Goal: Task Accomplishment & Management: Complete application form

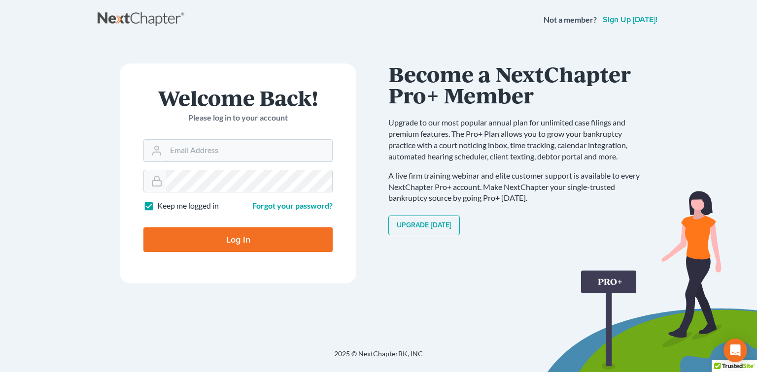
type input "[EMAIL_ADDRESS][DOMAIN_NAME]"
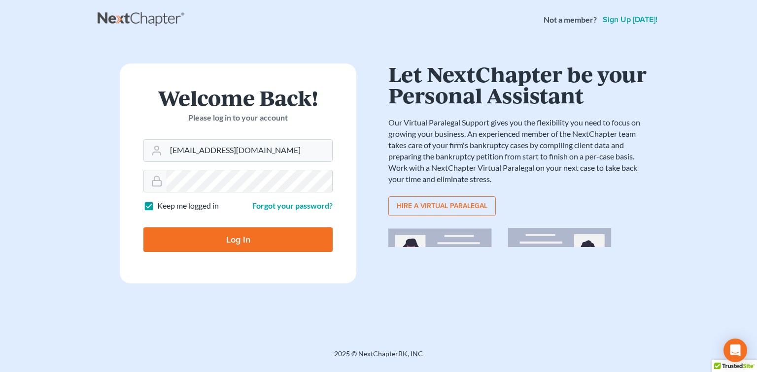
click at [226, 255] on form "Welcome Back! Please log in to your account Email Address [EMAIL_ADDRESS][DOMAI…" at bounding box center [238, 174] width 236 height 220
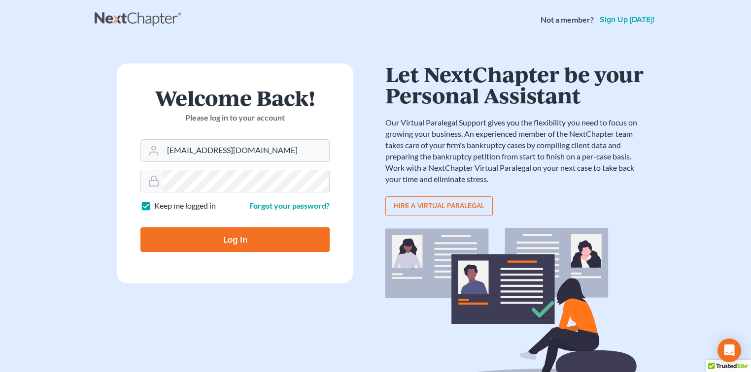
click at [247, 242] on input "Log In" at bounding box center [234, 240] width 189 height 25
type input "Thinking..."
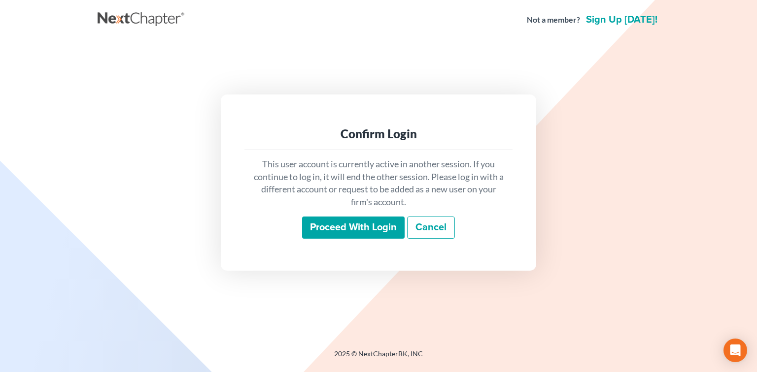
click at [326, 229] on input "Proceed with login" at bounding box center [353, 228] width 102 height 23
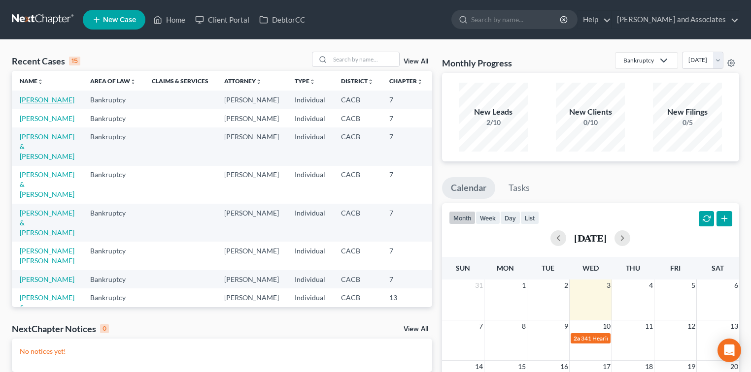
click at [28, 104] on link "[PERSON_NAME]" at bounding box center [47, 100] width 55 height 8
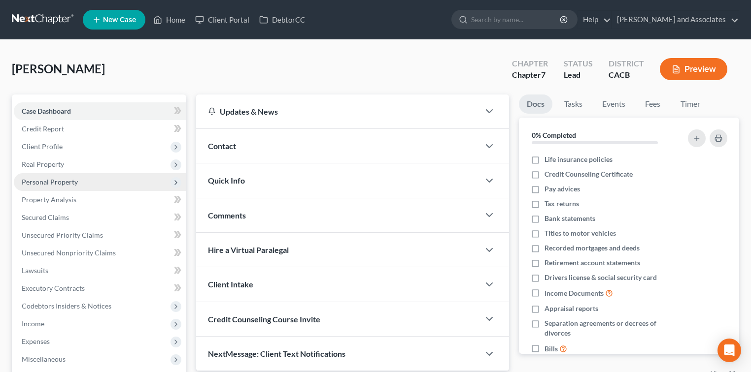
click at [71, 182] on span "Personal Property" at bounding box center [50, 182] width 56 height 8
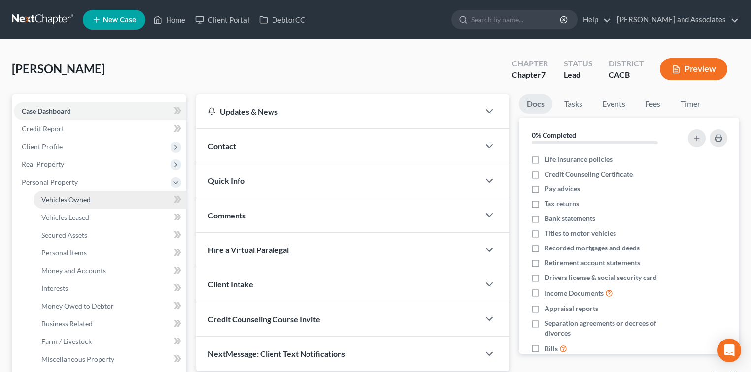
click at [85, 194] on link "Vehicles Owned" at bounding box center [109, 200] width 153 height 18
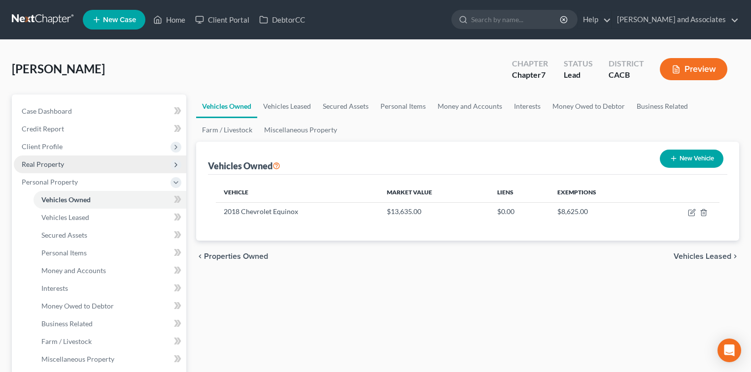
click at [60, 161] on span "Real Property" at bounding box center [43, 164] width 42 height 8
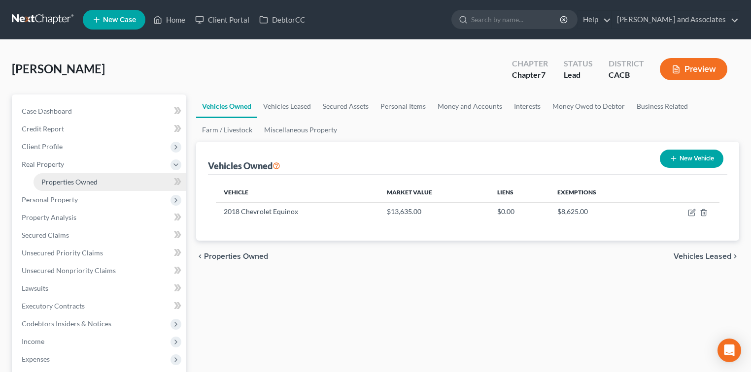
click at [123, 183] on link "Properties Owned" at bounding box center [109, 182] width 153 height 18
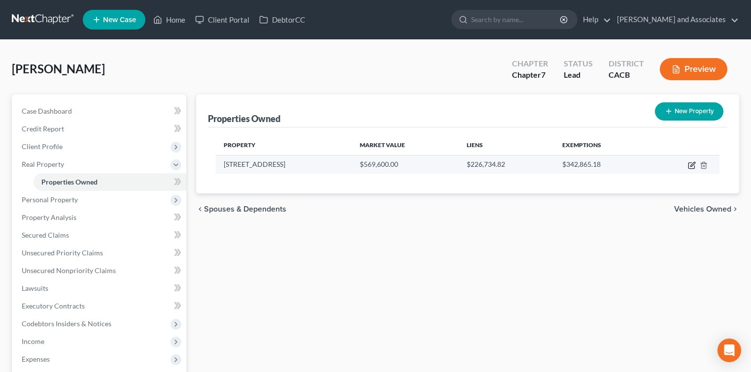
click at [694, 166] on icon "button" at bounding box center [691, 166] width 6 height 6
select select "4"
select select "3"
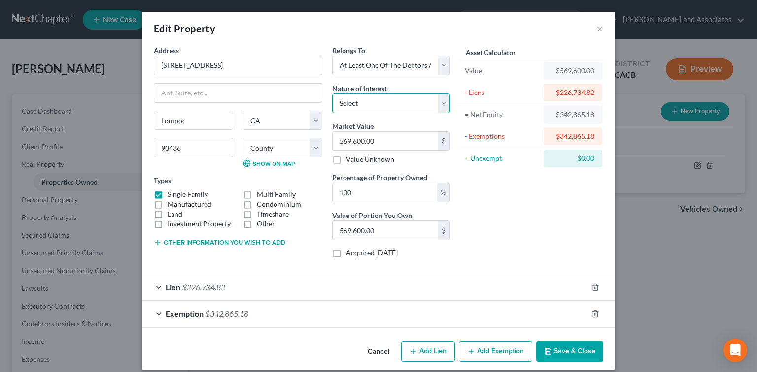
click at [393, 105] on select "Select Fee Simple Joint Tenant Life Estate Equitable Interest Future Interest T…" at bounding box center [391, 104] width 118 height 20
drag, startPoint x: 525, startPoint y: 188, endPoint x: 530, endPoint y: 189, distance: 5.0
click at [525, 188] on div "Asset Calculator Value $569,600.00 - Liens $226,734.82 = Net Equity $342,865.18…" at bounding box center [531, 155] width 153 height 221
click at [569, 347] on button "Save & Close" at bounding box center [569, 352] width 67 height 21
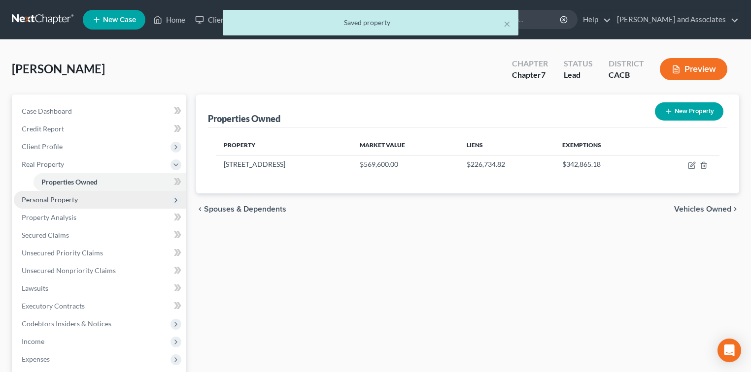
click at [78, 205] on span "Personal Property" at bounding box center [100, 200] width 172 height 18
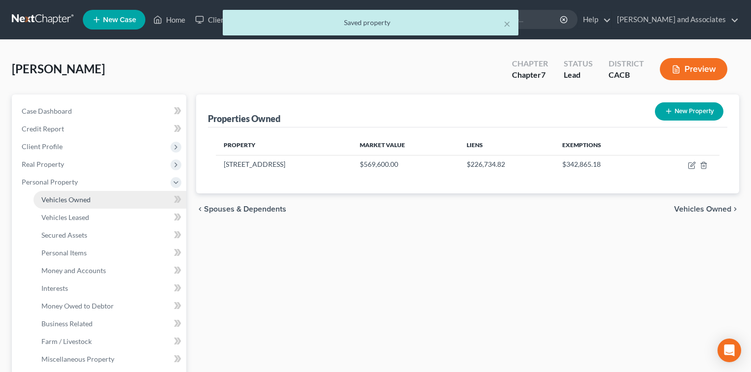
click at [86, 201] on span "Vehicles Owned" at bounding box center [65, 200] width 49 height 8
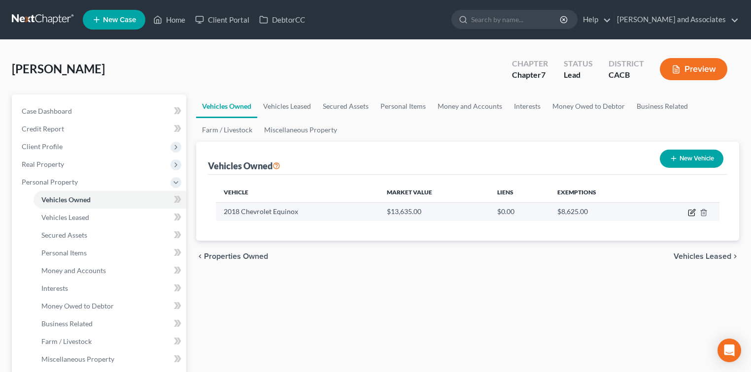
click at [693, 215] on icon "button" at bounding box center [692, 213] width 8 height 8
select select "0"
select select "8"
select select "2"
select select "4"
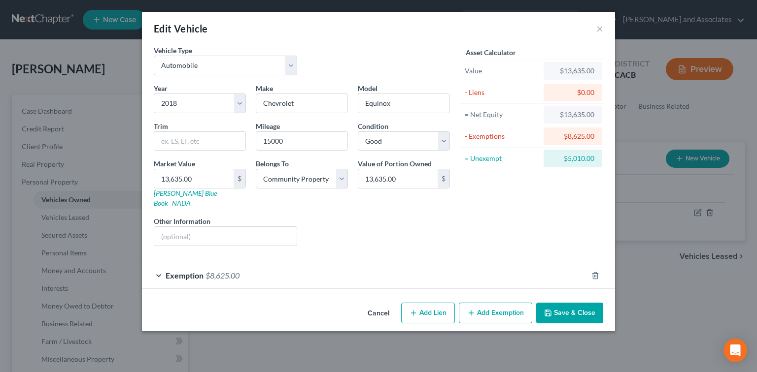
click at [573, 304] on button "Save & Close" at bounding box center [569, 313] width 67 height 21
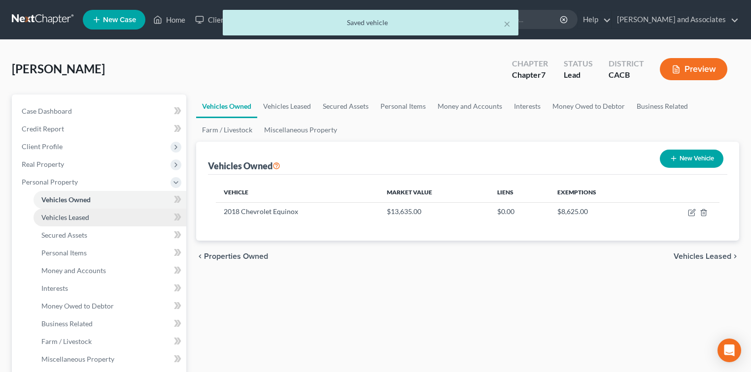
click at [52, 209] on link "Vehicles Leased" at bounding box center [109, 218] width 153 height 18
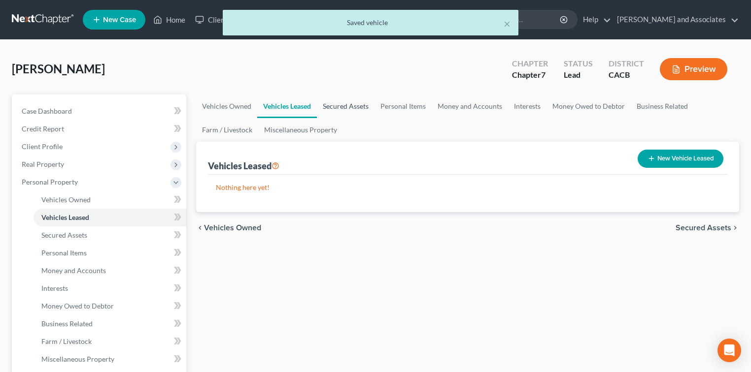
click at [353, 107] on link "Secured Assets" at bounding box center [346, 107] width 58 height 24
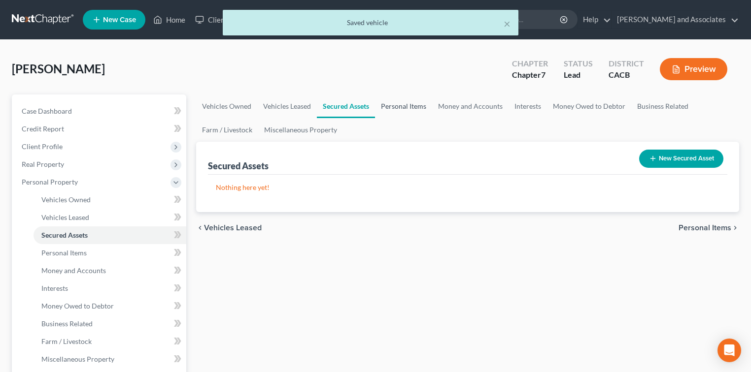
click at [410, 108] on link "Personal Items" at bounding box center [403, 107] width 57 height 24
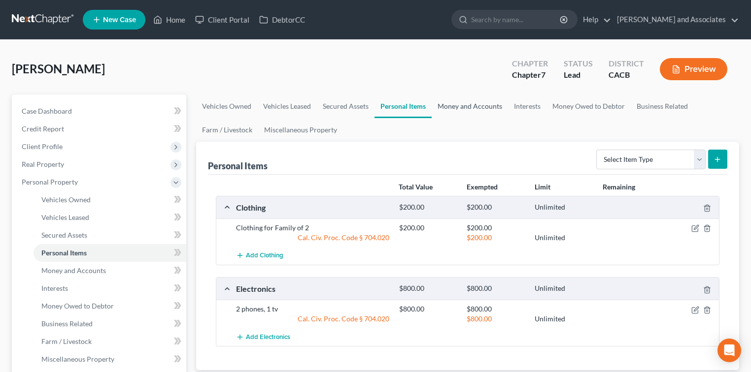
click at [475, 109] on link "Money and Accounts" at bounding box center [470, 107] width 76 height 24
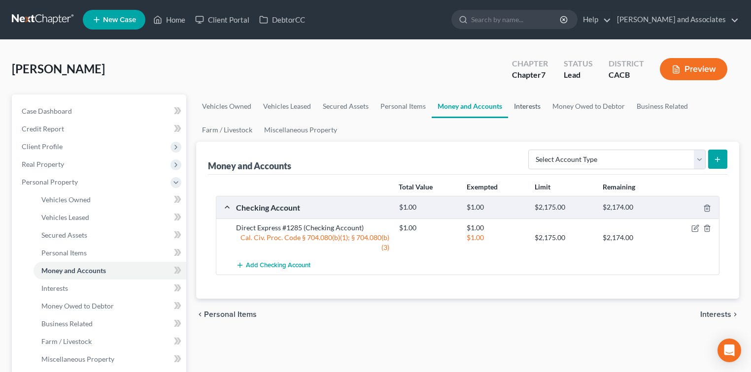
click at [526, 108] on link "Interests" at bounding box center [527, 107] width 38 height 24
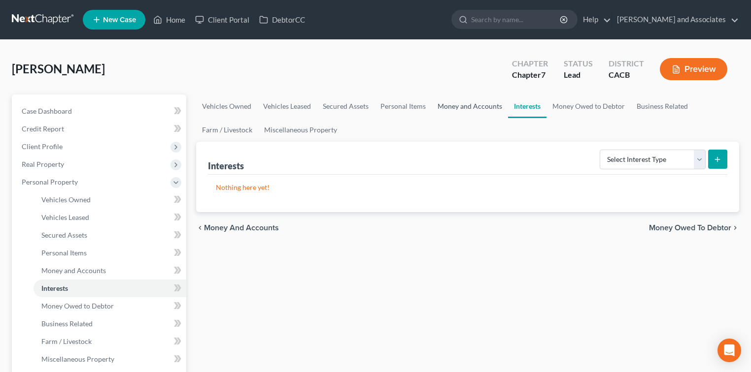
click at [474, 106] on link "Money and Accounts" at bounding box center [470, 107] width 76 height 24
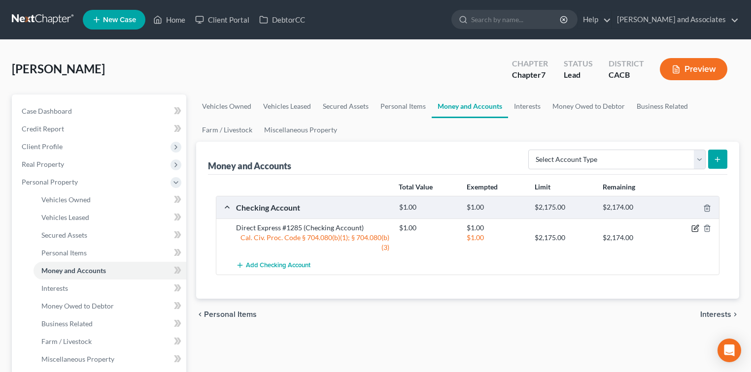
click at [698, 227] on icon "button" at bounding box center [695, 229] width 8 height 8
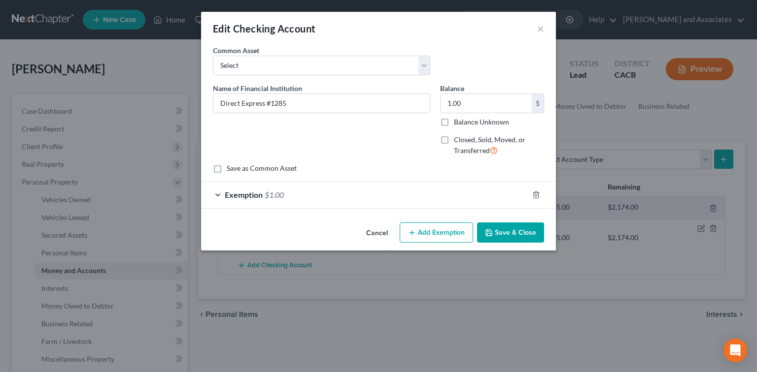
click at [453, 195] on div "Exemption $1.00" at bounding box center [364, 195] width 327 height 26
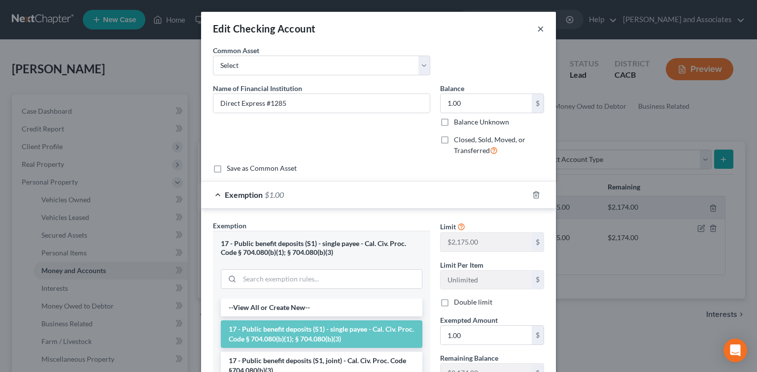
click at [540, 30] on button "×" at bounding box center [540, 29] width 7 height 12
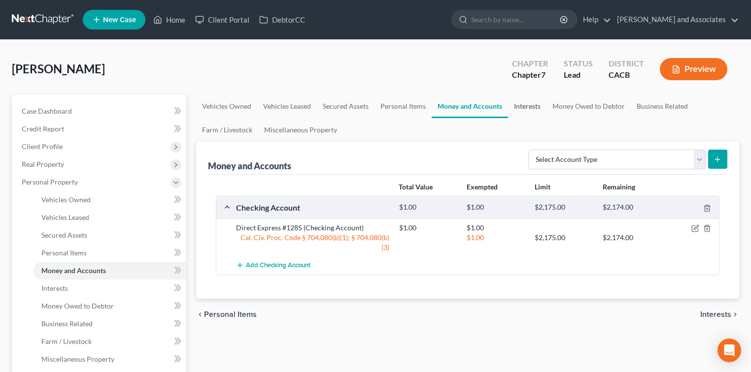
click at [525, 112] on link "Interests" at bounding box center [527, 107] width 38 height 24
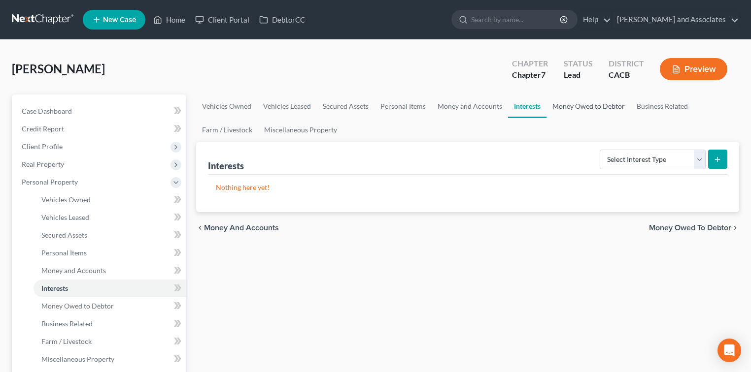
click at [587, 109] on link "Money Owed to Debtor" at bounding box center [588, 107] width 84 height 24
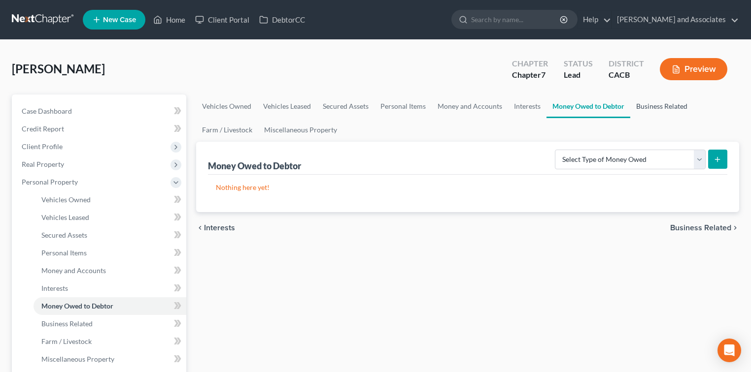
click at [645, 110] on link "Business Related" at bounding box center [661, 107] width 63 height 24
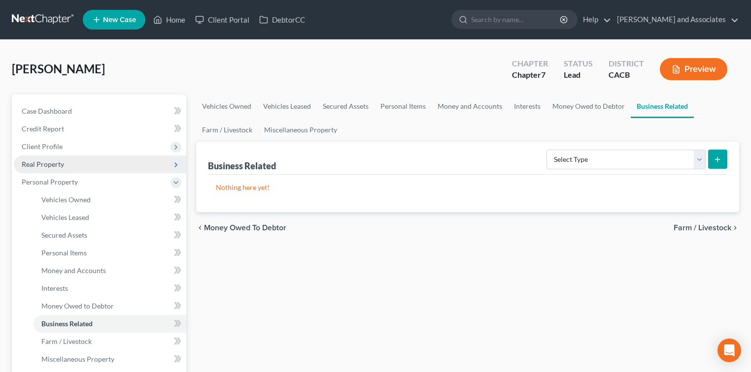
scroll to position [263, 0]
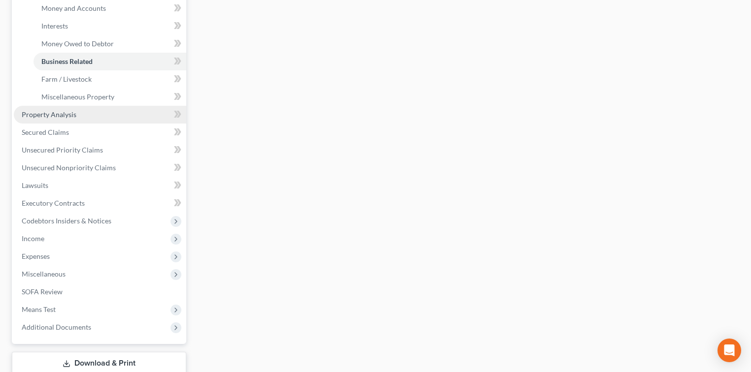
click at [66, 118] on link "Property Analysis" at bounding box center [100, 115] width 172 height 18
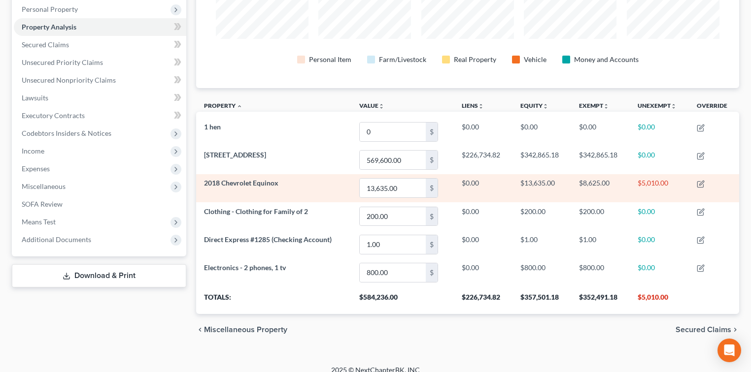
scroll to position [182, 0]
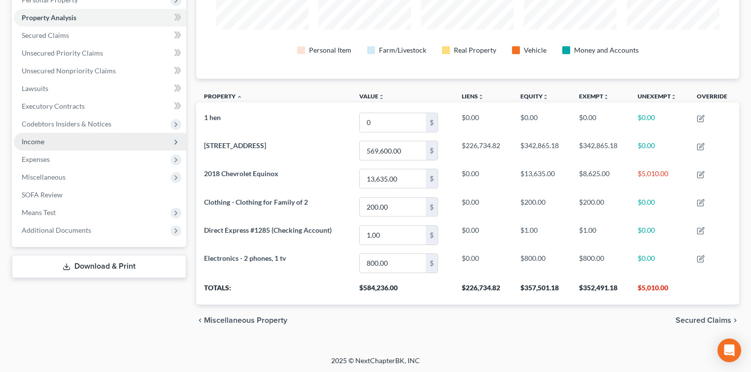
click at [28, 145] on span "Income" at bounding box center [33, 141] width 23 height 8
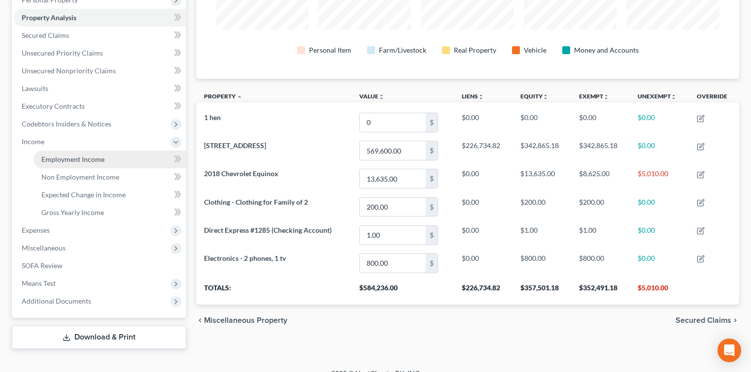
click at [89, 160] on span "Employment Income" at bounding box center [72, 159] width 63 height 8
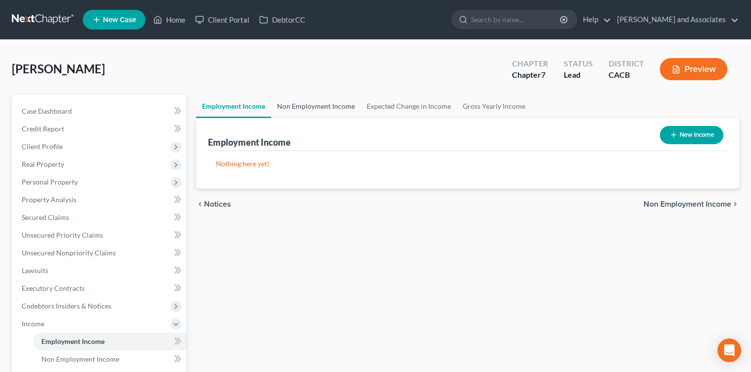
click at [350, 112] on link "Non Employment Income" at bounding box center [316, 107] width 90 height 24
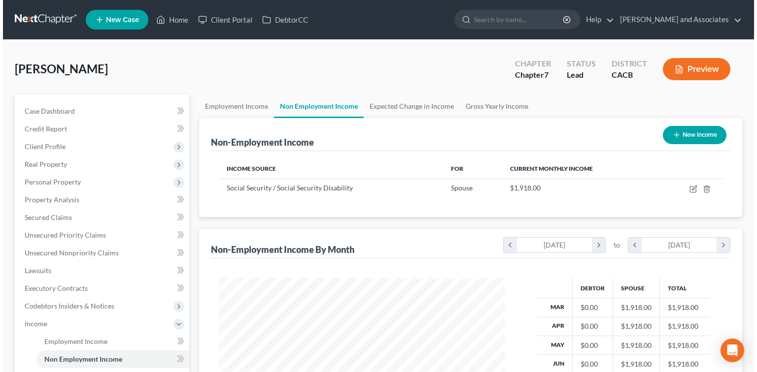
scroll to position [175, 305]
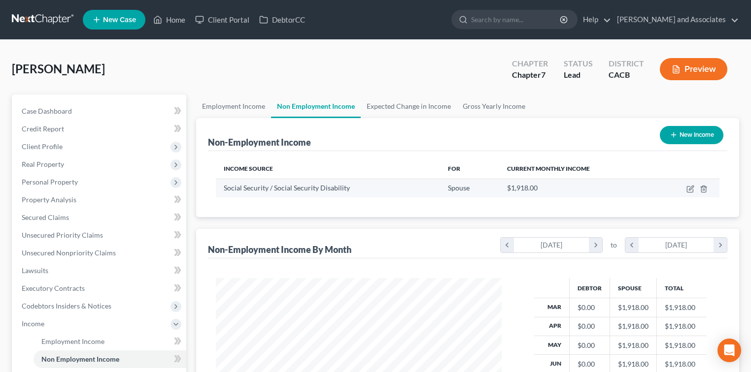
click at [698, 189] on td at bounding box center [687, 188] width 65 height 19
click at [693, 189] on icon "button" at bounding box center [690, 190] width 6 height 6
select select "4"
select select "0"
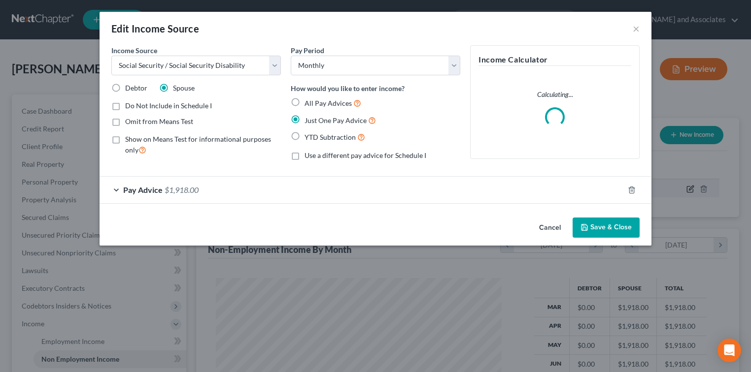
scroll to position [175, 307]
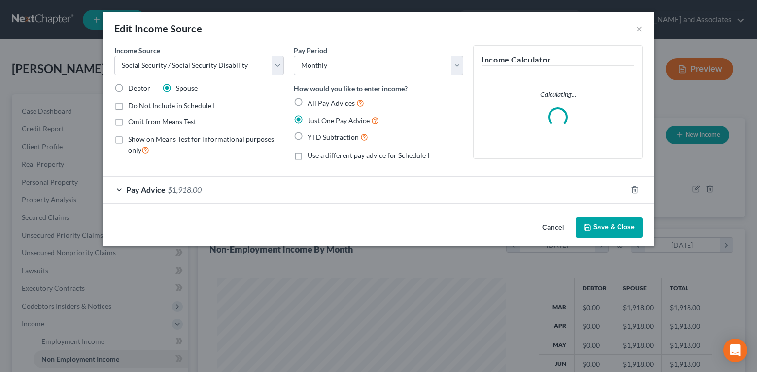
click at [128, 141] on label "Show on Means Test for informational purposes only" at bounding box center [206, 144] width 156 height 21
click at [132, 141] on input "Show on Means Test for informational purposes only" at bounding box center [135, 137] width 6 height 6
checkbox input "true"
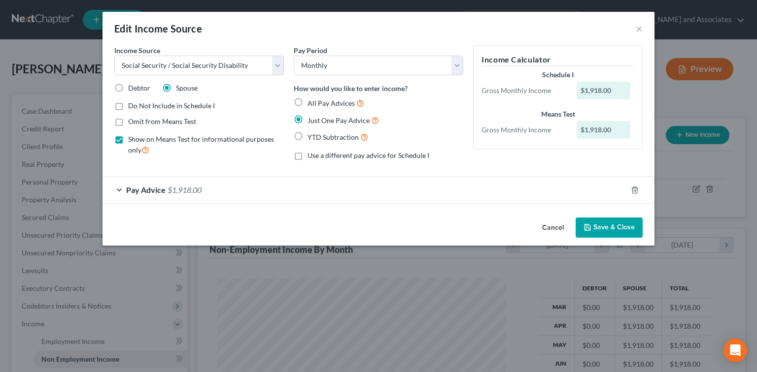
click at [620, 232] on button "Save & Close" at bounding box center [608, 228] width 67 height 21
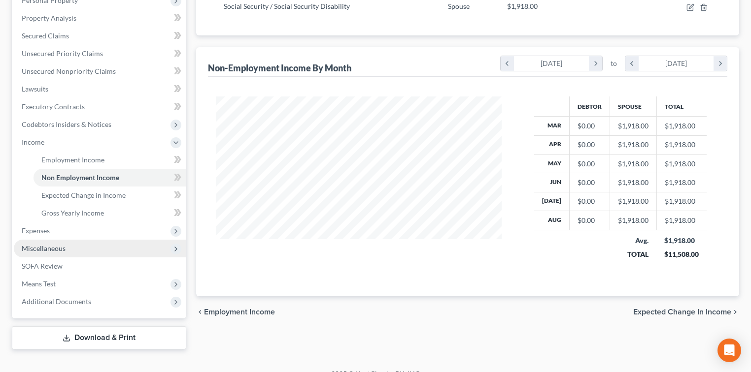
scroll to position [196, 0]
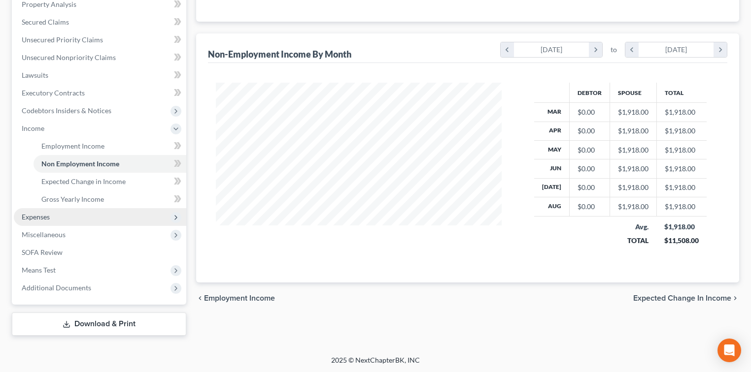
click at [37, 219] on span "Expenses" at bounding box center [36, 217] width 28 height 8
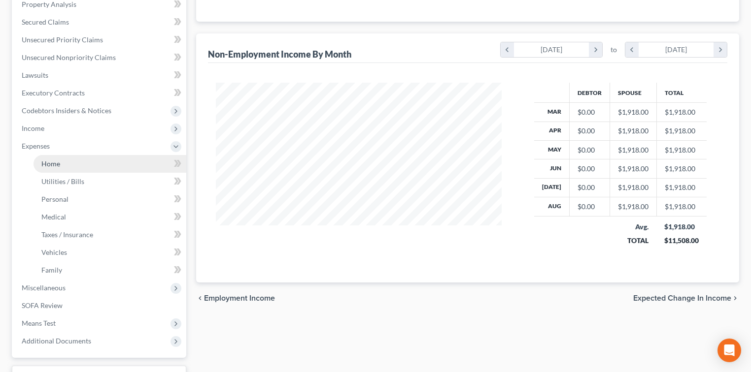
click at [75, 166] on link "Home" at bounding box center [109, 164] width 153 height 18
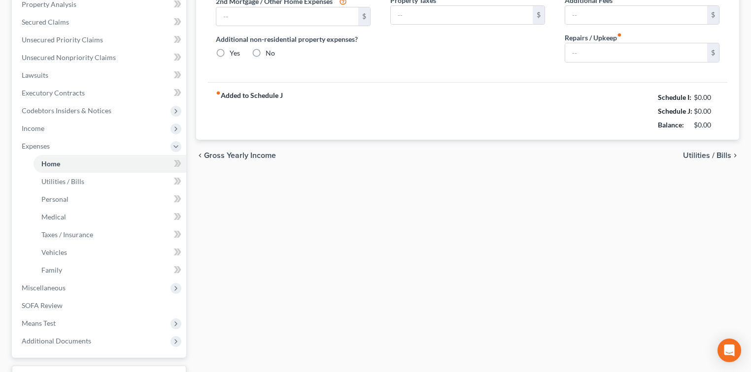
type input "1,720.00"
type input "0.00"
radio input "true"
type input "0.00"
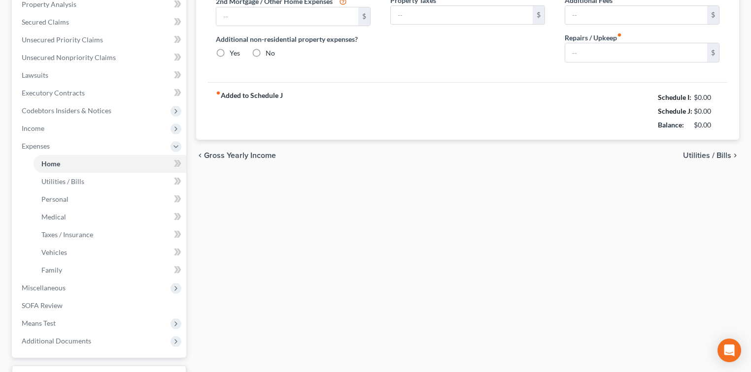
type input "0.00"
type input "150.00"
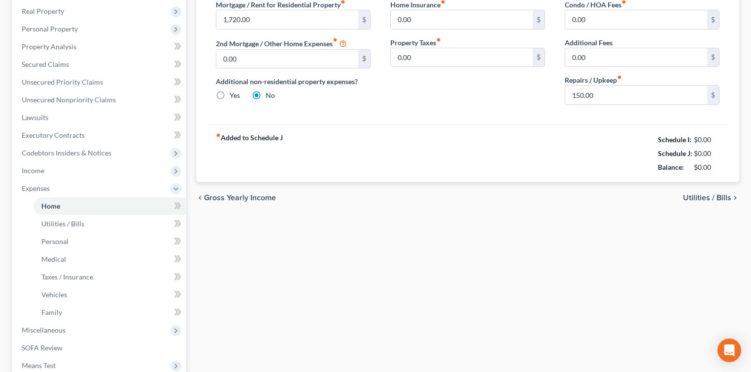
scroll to position [51, 0]
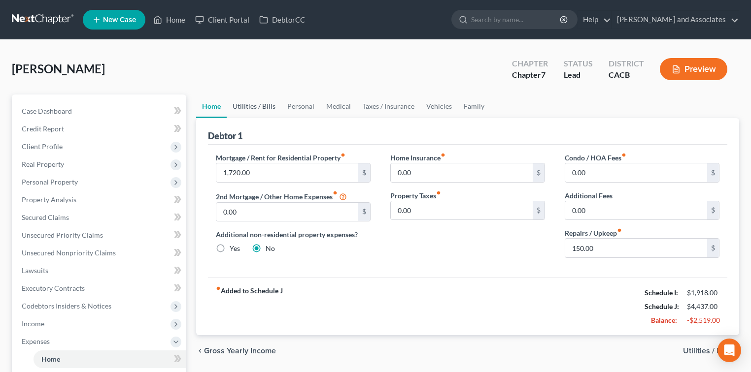
click at [261, 108] on link "Utilities / Bills" at bounding box center [254, 107] width 55 height 24
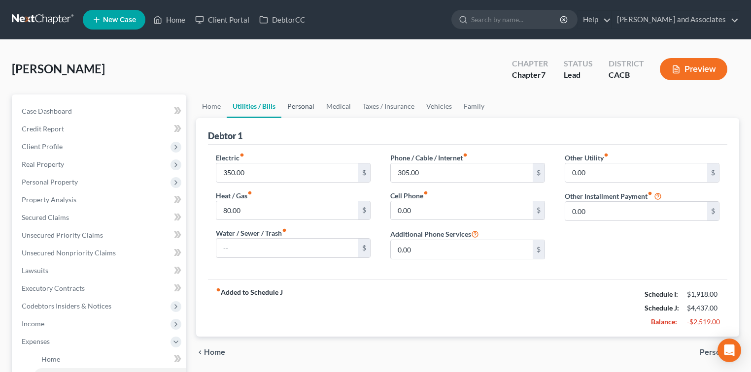
click at [294, 110] on link "Personal" at bounding box center [300, 107] width 39 height 24
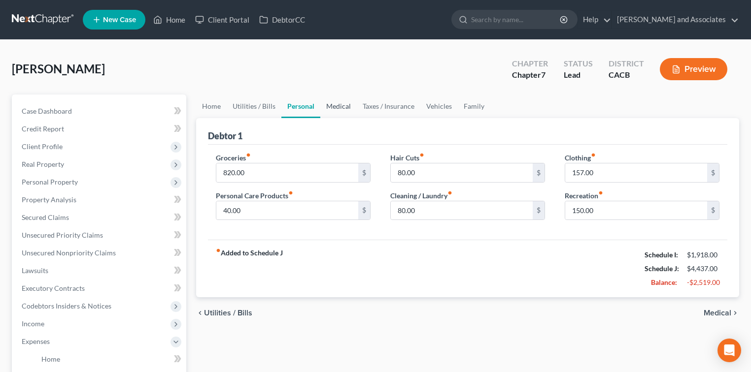
click at [352, 110] on link "Medical" at bounding box center [338, 107] width 36 height 24
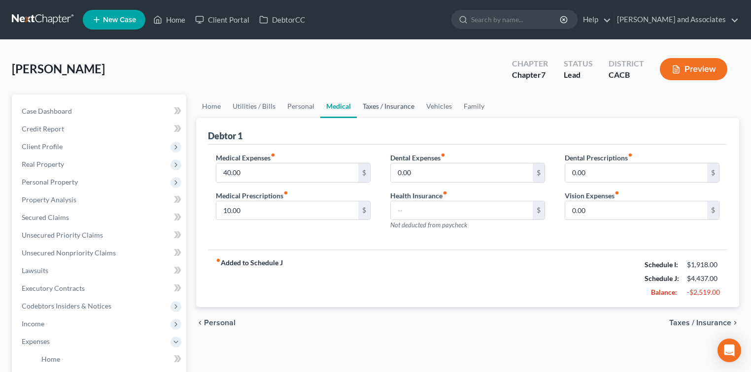
click at [388, 109] on link "Taxes / Insurance" at bounding box center [389, 107] width 64 height 24
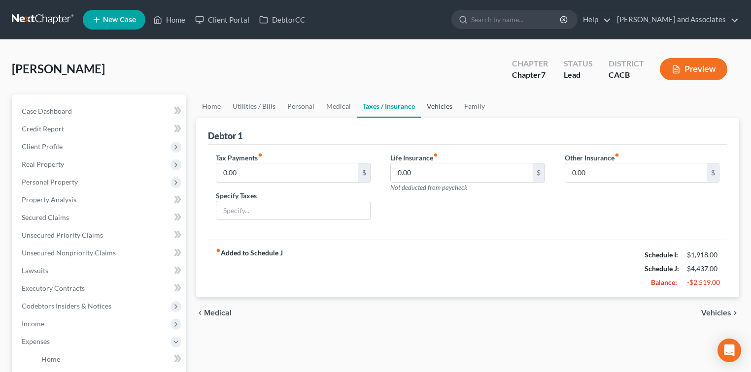
click at [434, 108] on link "Vehicles" at bounding box center [439, 107] width 37 height 24
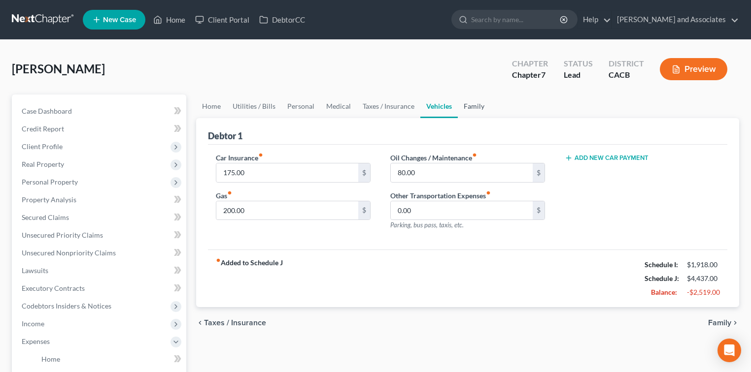
click at [473, 107] on link "Family" at bounding box center [474, 107] width 33 height 24
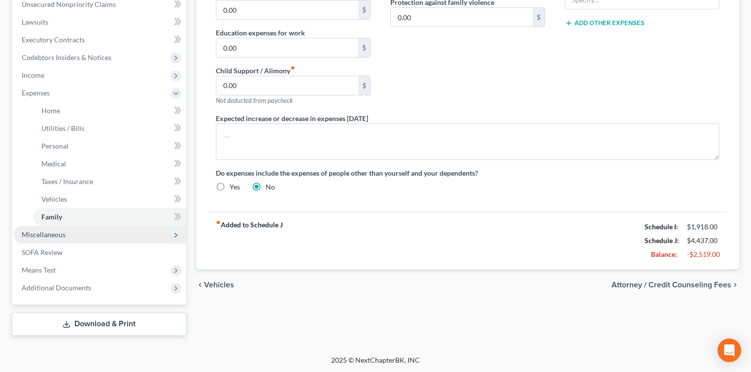
click at [69, 235] on span "Miscellaneous" at bounding box center [100, 235] width 172 height 18
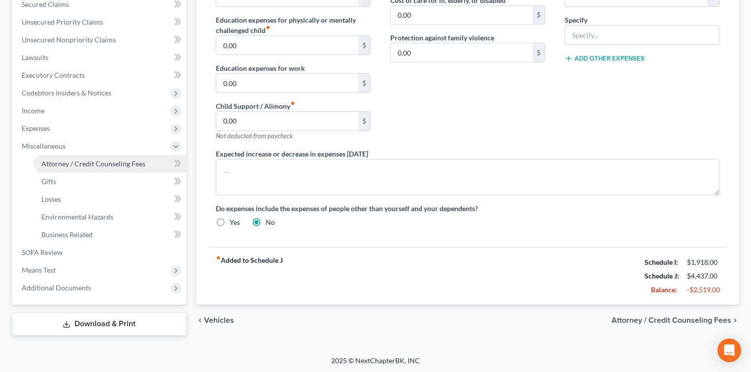
click at [94, 162] on span "Attorney / Credit Counseling Fees" at bounding box center [93, 164] width 104 height 8
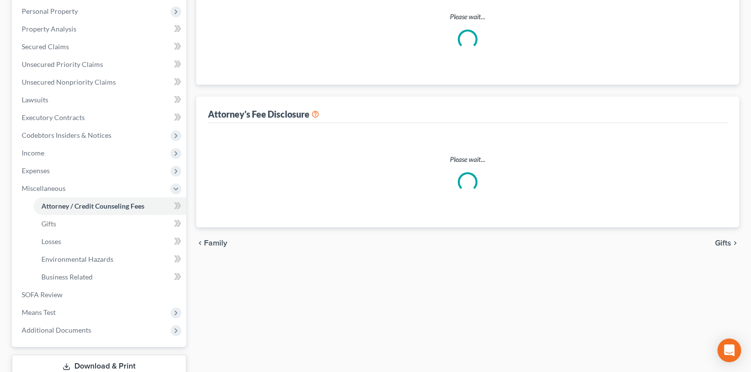
select select "0"
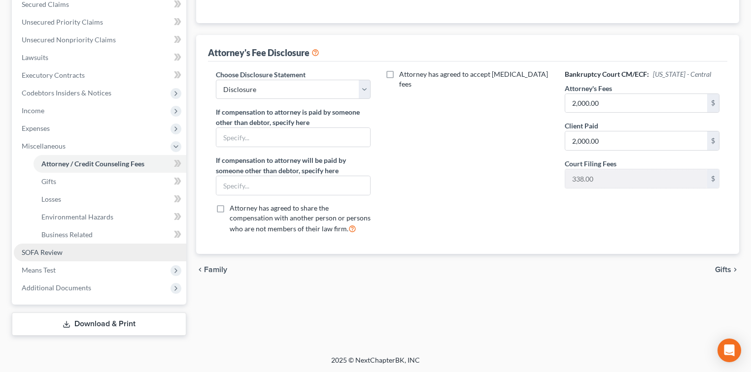
click at [27, 248] on span "SOFA Review" at bounding box center [42, 252] width 41 height 8
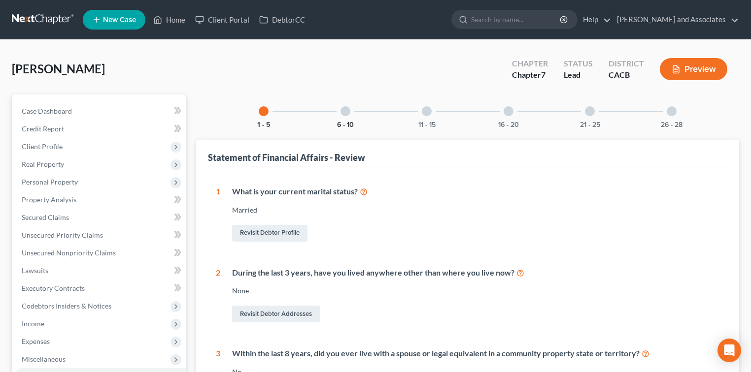
click at [351, 122] on button "6 - 10" at bounding box center [345, 125] width 17 height 7
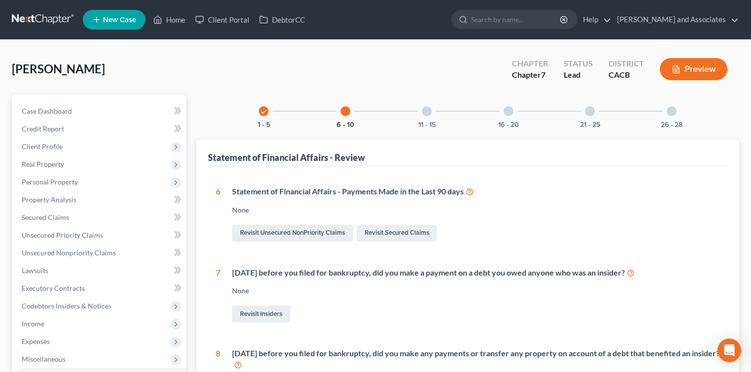
click at [422, 112] on div at bounding box center [427, 111] width 10 height 10
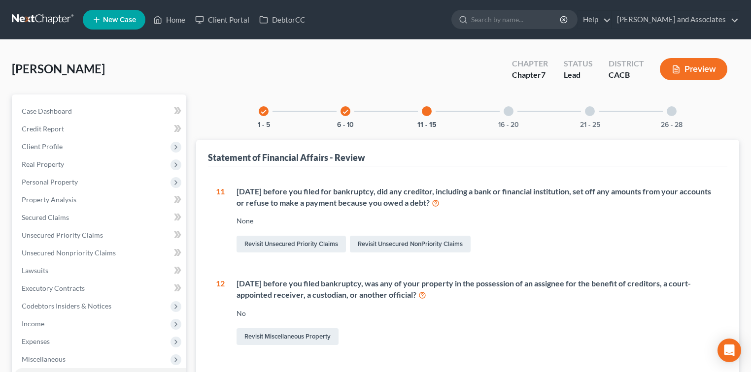
click at [514, 110] on div "16 - 20" at bounding box center [508, 111] width 33 height 33
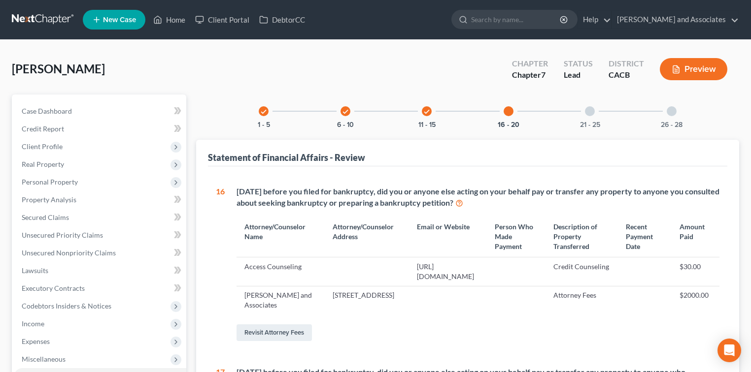
click at [580, 114] on div "21 - 25" at bounding box center [589, 111] width 33 height 33
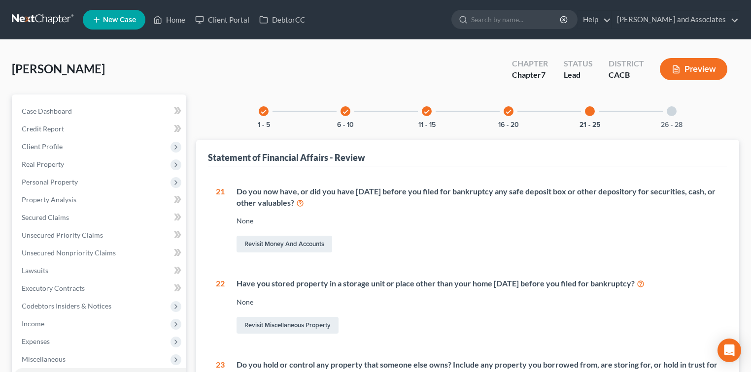
click at [680, 115] on div "26 - 28" at bounding box center [671, 111] width 33 height 33
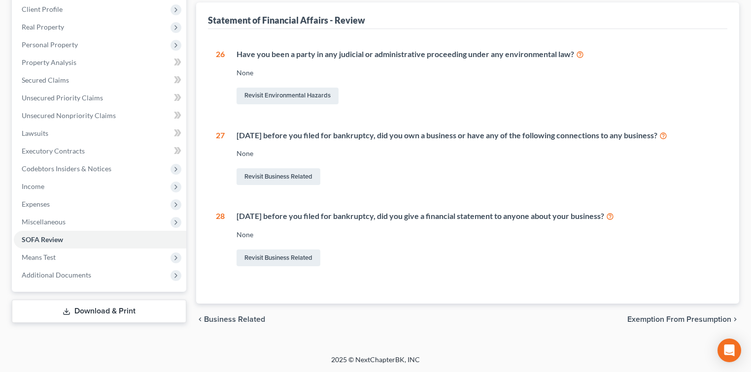
click at [115, 304] on link "Download & Print" at bounding box center [99, 311] width 174 height 23
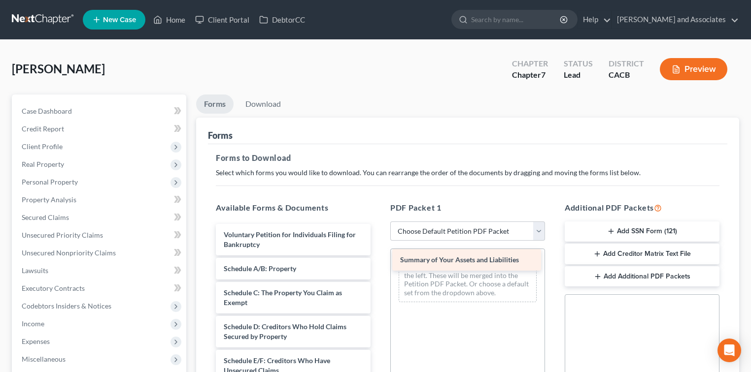
drag, startPoint x: 300, startPoint y: 267, endPoint x: 477, endPoint y: 260, distance: 177.0
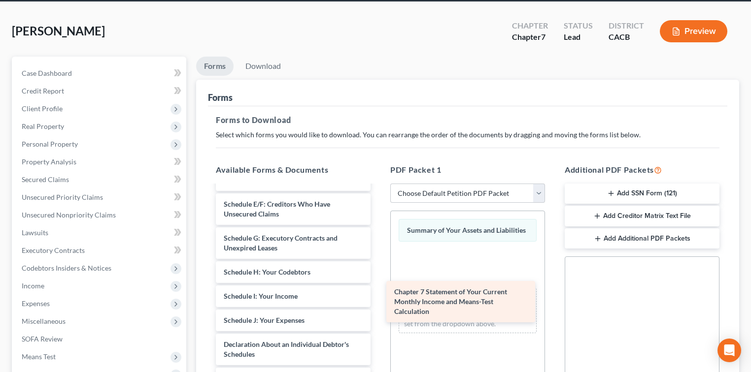
drag, startPoint x: 314, startPoint y: 309, endPoint x: 485, endPoint y: 285, distance: 172.6
click at [378, 287] on div "Chapter 7 Statement of Your Current Monthly Income and Means-Test Calculation V…" at bounding box center [293, 303] width 170 height 472
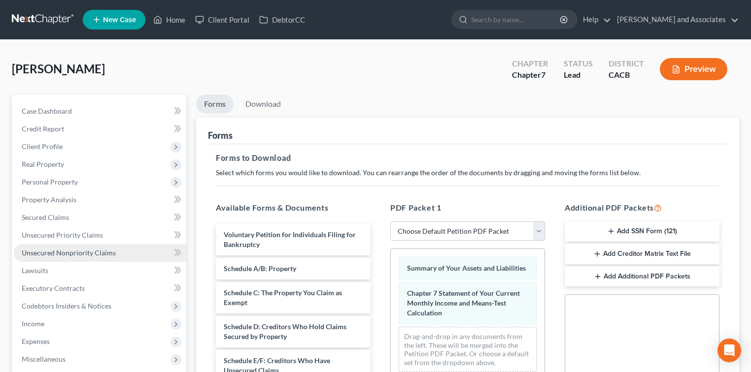
click at [121, 244] on link "Unsecured Nonpriority Claims" at bounding box center [100, 253] width 172 height 18
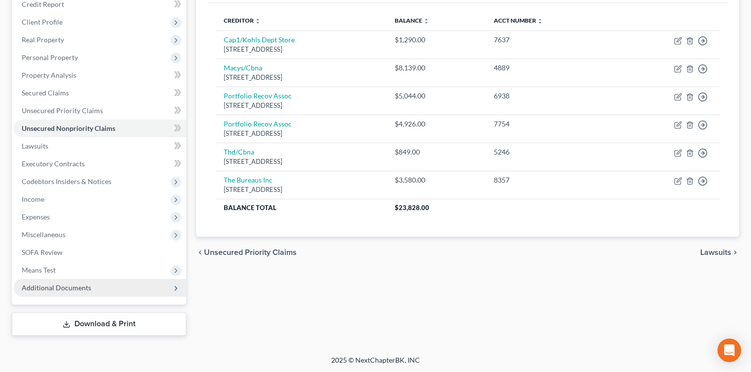
click at [75, 286] on span "Additional Documents" at bounding box center [56, 288] width 69 height 8
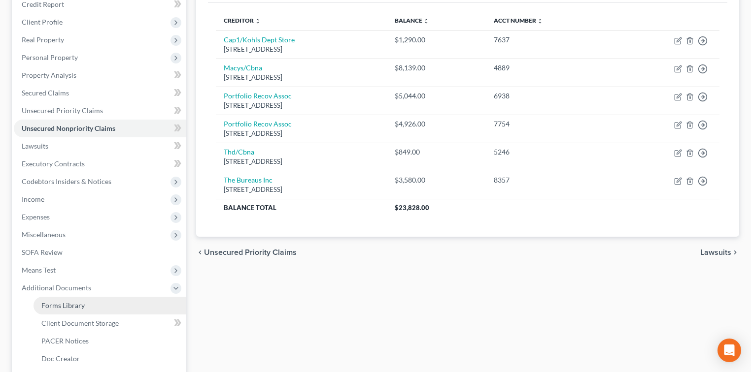
click at [85, 301] on link "Forms Library" at bounding box center [109, 306] width 153 height 18
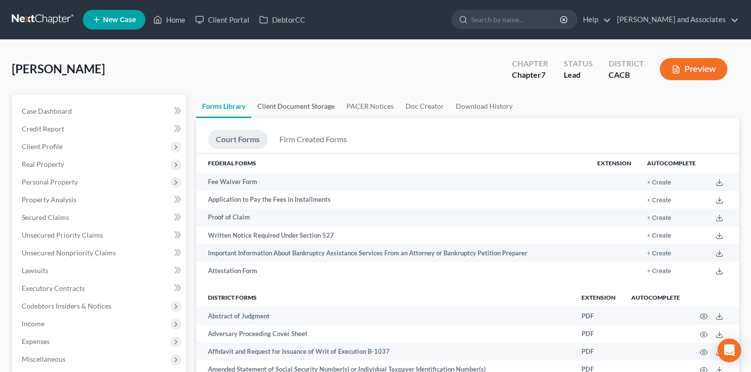
click at [315, 104] on link "Client Document Storage" at bounding box center [295, 107] width 89 height 24
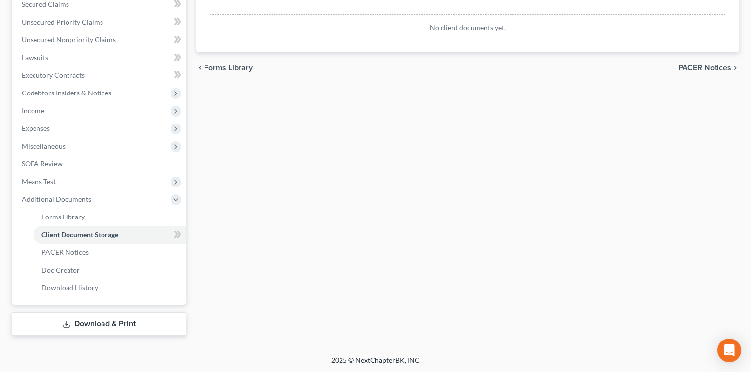
click at [111, 321] on link "Download & Print" at bounding box center [99, 324] width 174 height 23
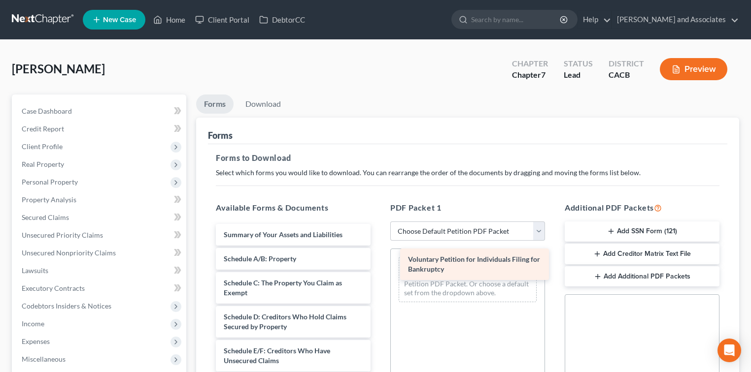
drag, startPoint x: 316, startPoint y: 244, endPoint x: 501, endPoint y: 270, distance: 186.0
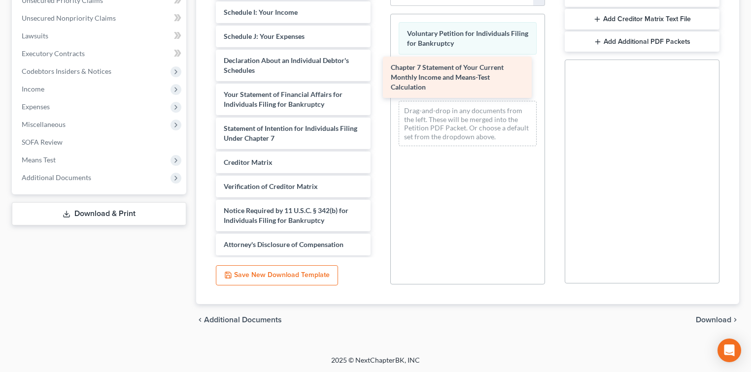
drag, startPoint x: 309, startPoint y: 135, endPoint x: 481, endPoint y: 82, distance: 180.1
click at [378, 82] on div "Chapter 7 Statement of Your Current Monthly Income and Means-Test Calculation S…" at bounding box center [293, 24] width 170 height 463
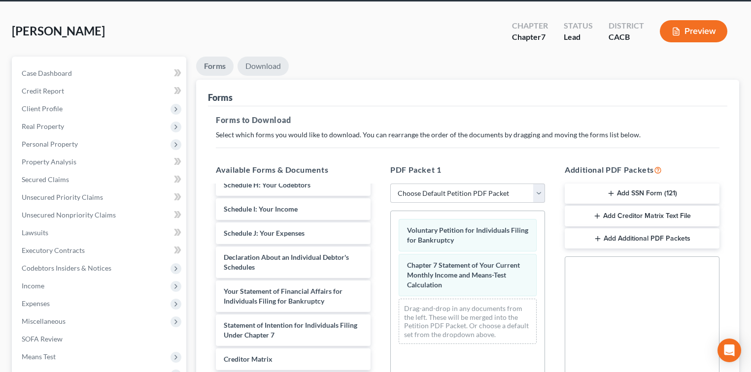
click at [267, 74] on link "Download" at bounding box center [262, 66] width 51 height 19
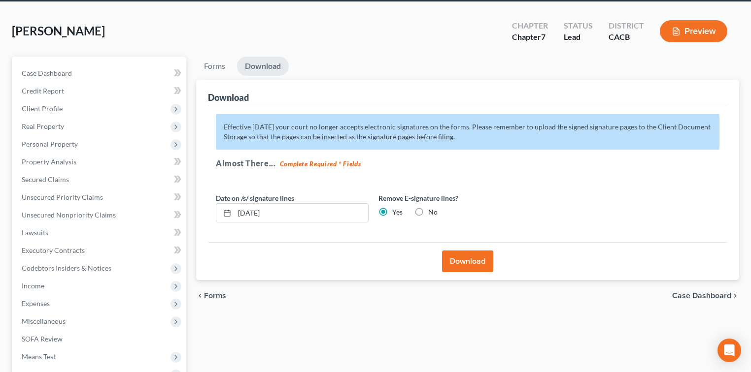
click at [461, 267] on button "Download" at bounding box center [467, 262] width 51 height 22
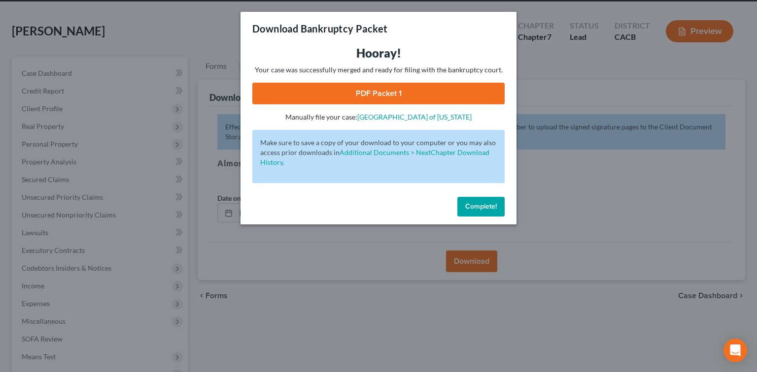
click at [422, 99] on link "PDF Packet 1" at bounding box center [378, 94] width 252 height 22
click at [463, 210] on button "Complete!" at bounding box center [480, 207] width 47 height 20
